Goal: Book appointment/travel/reservation

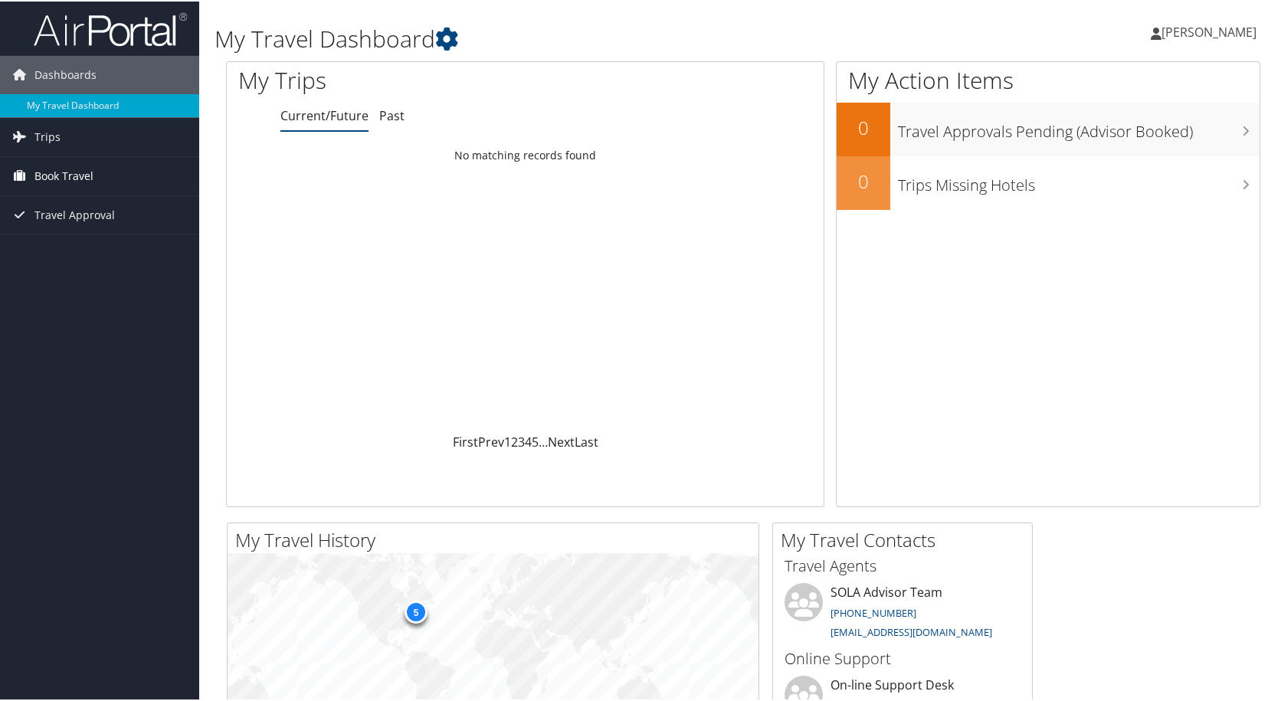
click at [86, 176] on span "Book Travel" at bounding box center [63, 175] width 59 height 38
click at [92, 231] on link "Book/Manage Online Trips" at bounding box center [99, 228] width 199 height 23
